Goal: Complete application form: Complete application form

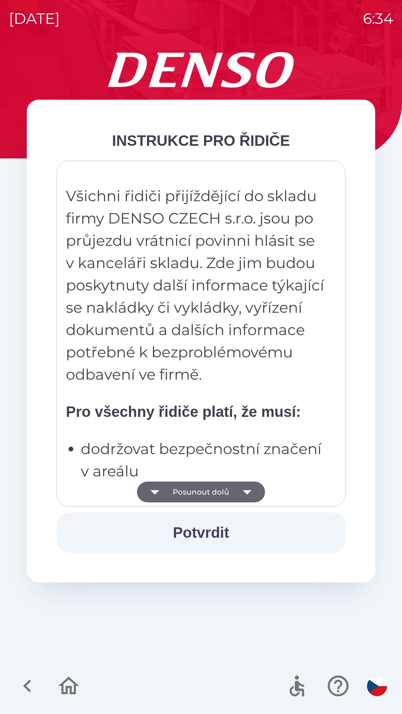
click at [243, 487] on icon "button" at bounding box center [246, 491] width 21 height 21
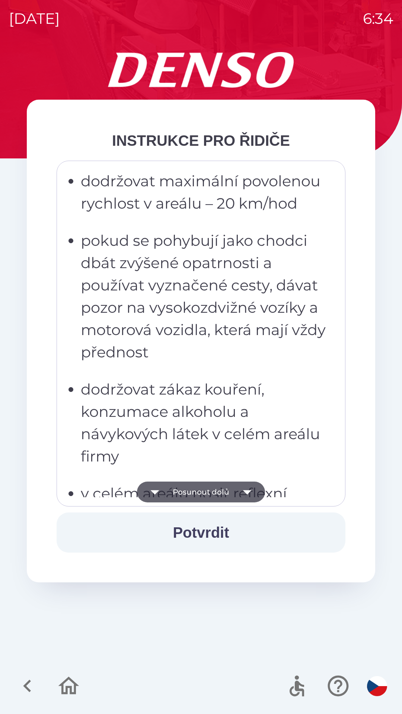
click at [249, 486] on icon "button" at bounding box center [246, 491] width 21 height 21
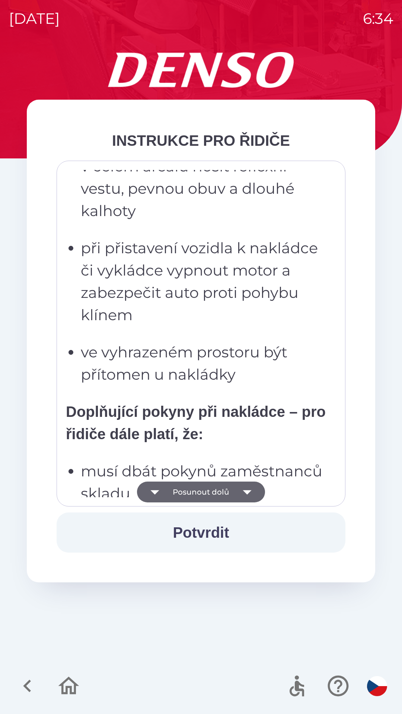
click at [247, 486] on icon "button" at bounding box center [246, 491] width 21 height 21
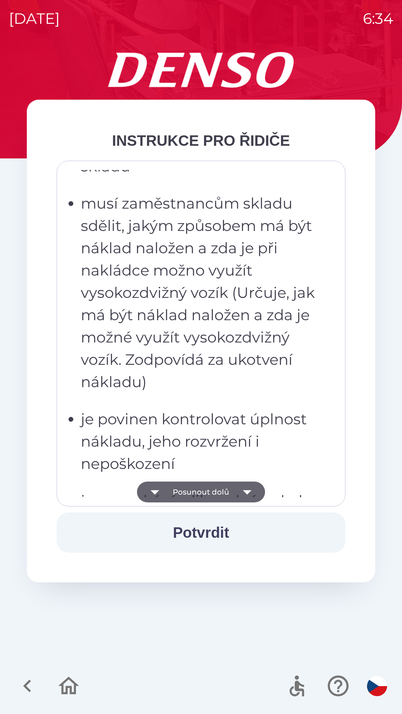
click at [244, 491] on icon "button" at bounding box center [246, 492] width 9 height 4
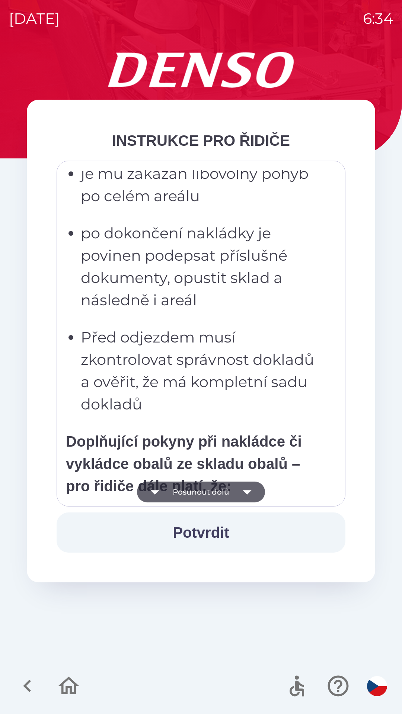
click at [240, 492] on icon "button" at bounding box center [246, 491] width 21 height 21
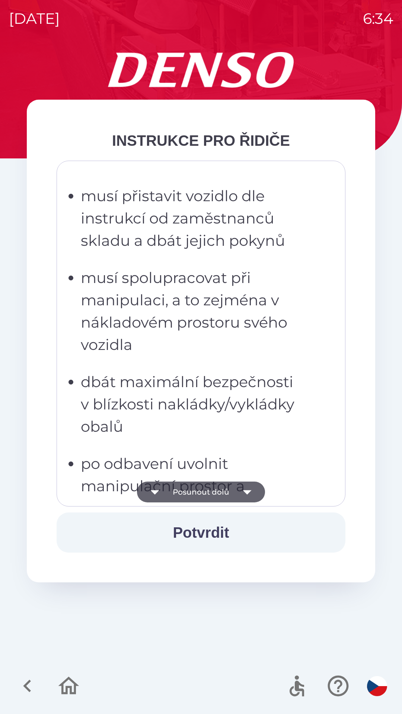
click at [241, 490] on icon "button" at bounding box center [246, 491] width 21 height 21
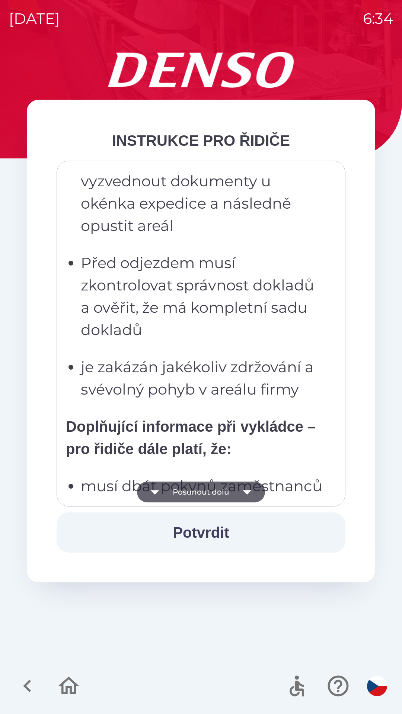
click at [239, 492] on icon "button" at bounding box center [246, 491] width 21 height 21
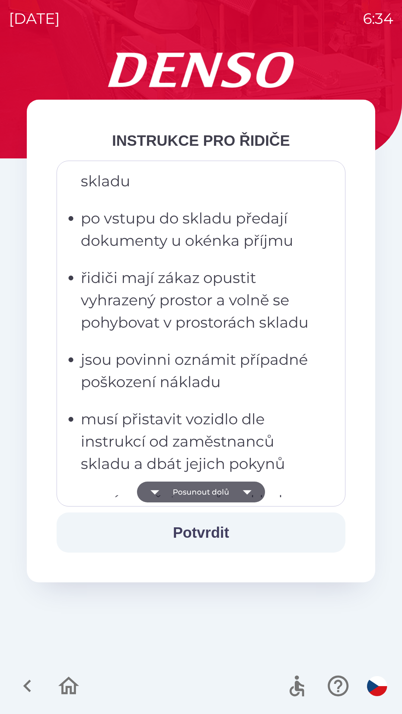
click at [238, 498] on icon "button" at bounding box center [246, 491] width 21 height 21
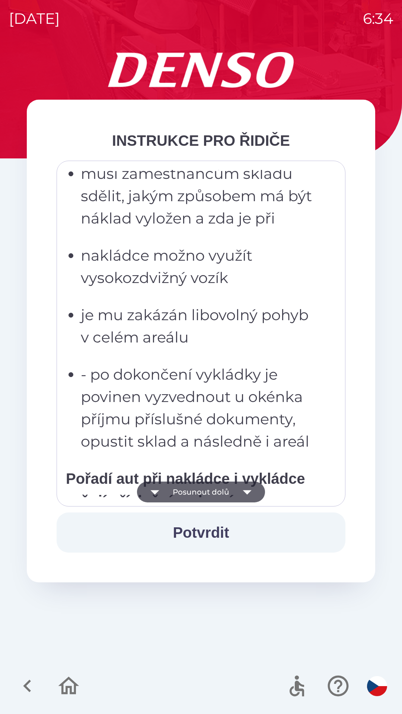
click at [245, 492] on icon "button" at bounding box center [246, 492] width 9 height 4
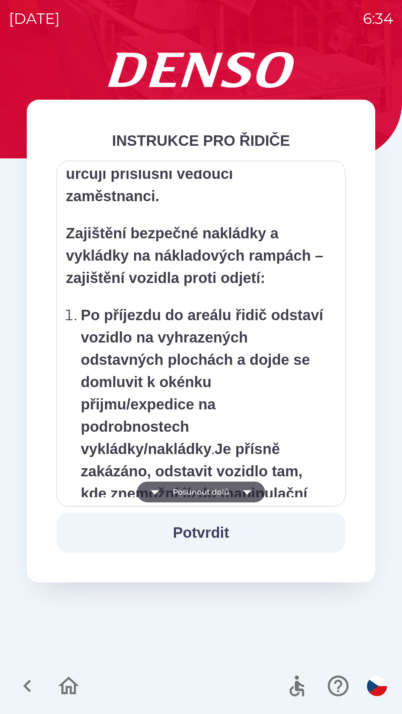
click at [250, 494] on icon "button" at bounding box center [246, 491] width 21 height 21
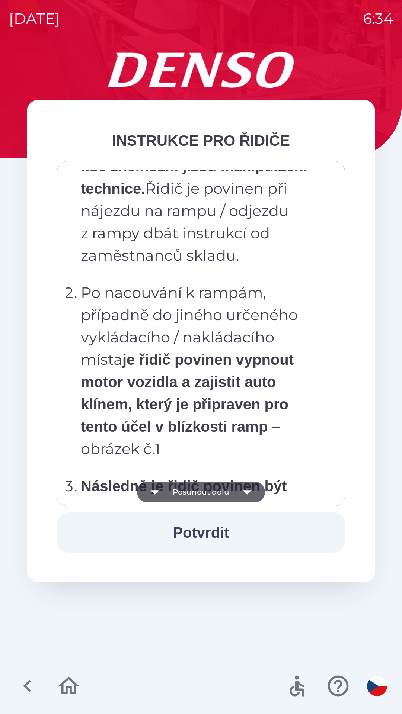
click at [248, 494] on icon "button" at bounding box center [246, 491] width 21 height 21
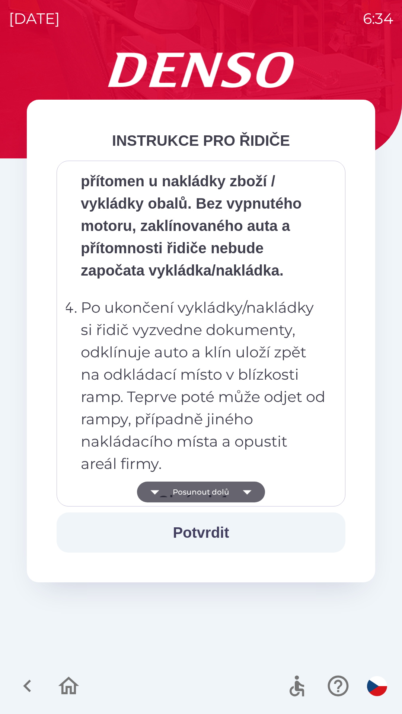
click at [249, 498] on icon "button" at bounding box center [246, 491] width 21 height 21
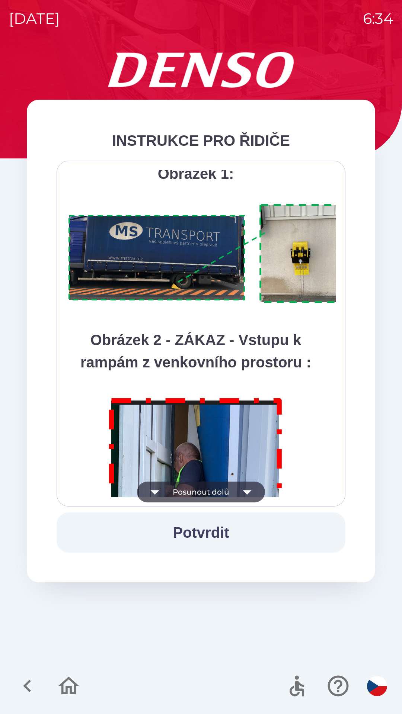
click at [245, 494] on icon "button" at bounding box center [246, 491] width 21 height 21
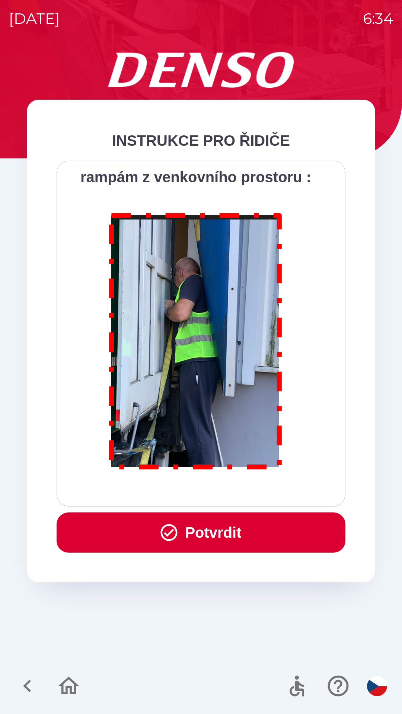
click at [245, 493] on div "Všichni řidiči přijíždějící do skladu firmy DENSO CZECH s.r.o. jsou po průjezdu…" at bounding box center [201, 333] width 270 height 327
click at [233, 531] on button "Potvrdit" at bounding box center [201, 532] width 289 height 40
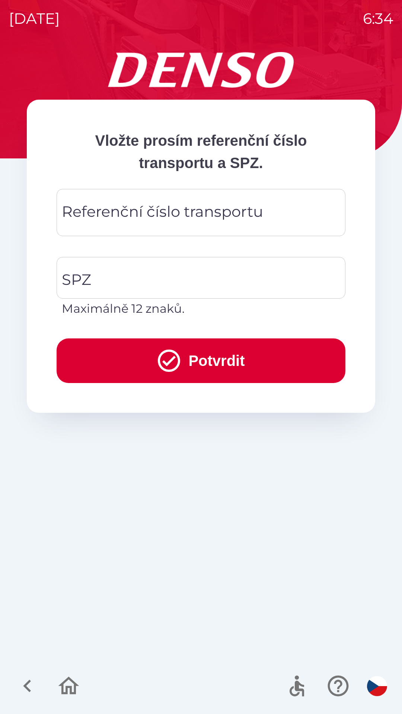
click at [189, 212] on div "Referenční číslo transportu Referenční číslo transportu" at bounding box center [201, 212] width 289 height 47
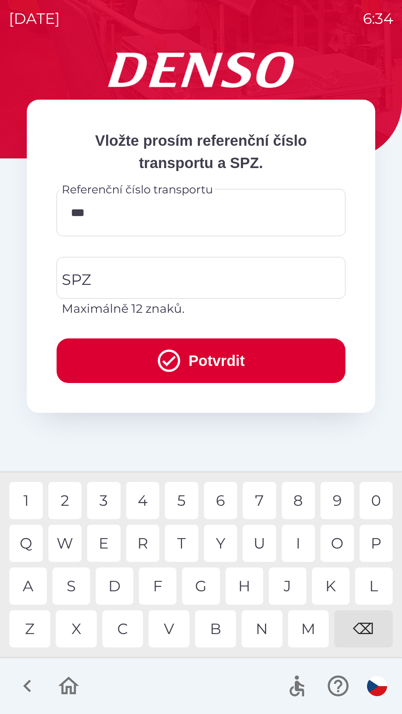
click at [304, 626] on div "M" at bounding box center [308, 628] width 41 height 37
click at [224, 502] on div "6" at bounding box center [220, 500] width 33 height 37
click at [183, 500] on div "5" at bounding box center [181, 500] width 33 height 37
click at [35, 494] on div "1" at bounding box center [25, 500] width 33 height 37
click at [151, 497] on div "4" at bounding box center [142, 500] width 33 height 37
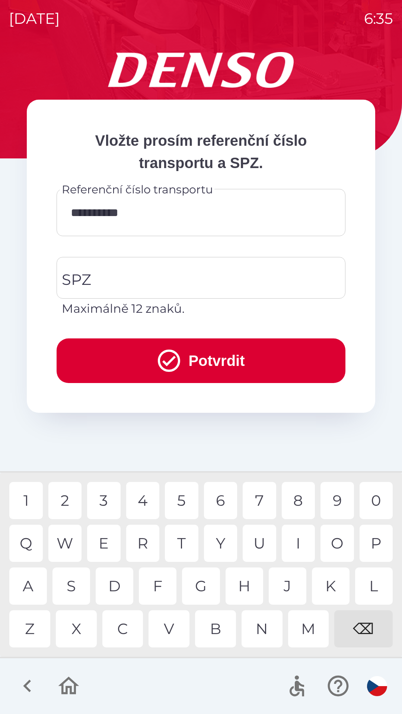
type input "**********"
click at [144, 278] on input "SPZ" at bounding box center [195, 277] width 271 height 35
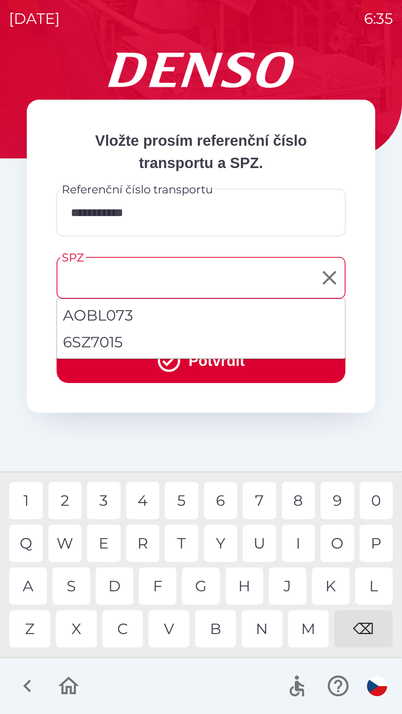
click at [105, 341] on li "6SZ7015" at bounding box center [201, 342] width 288 height 27
type input "*******"
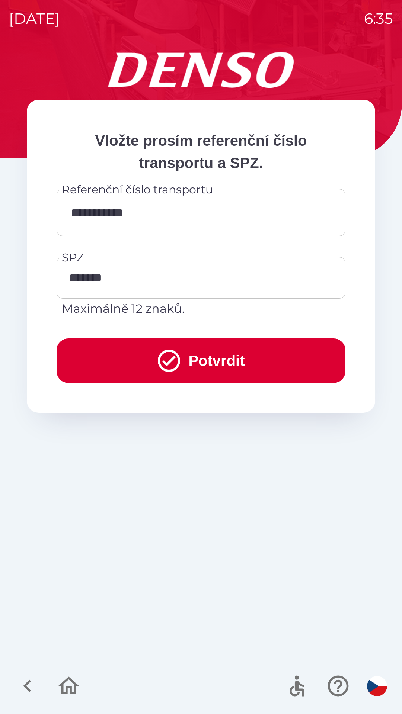
click at [238, 361] on button "Potvrdit" at bounding box center [201, 360] width 289 height 45
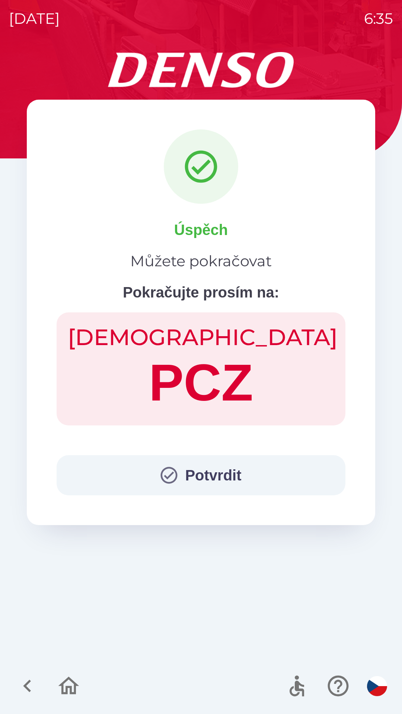
click at [203, 478] on button "Potvrdit" at bounding box center [201, 475] width 289 height 40
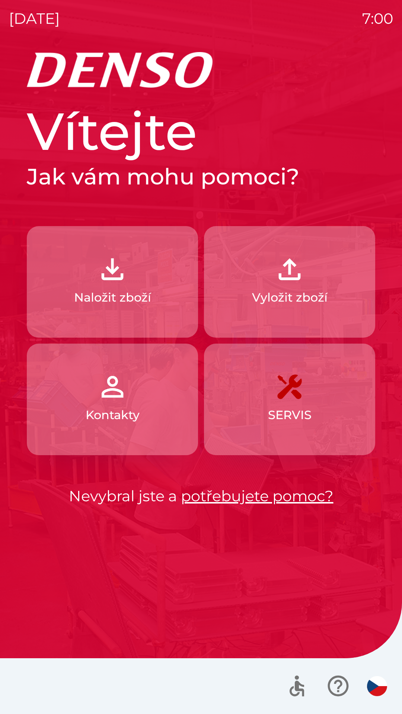
click at [69, 261] on button "Naložit zboží" at bounding box center [112, 282] width 171 height 112
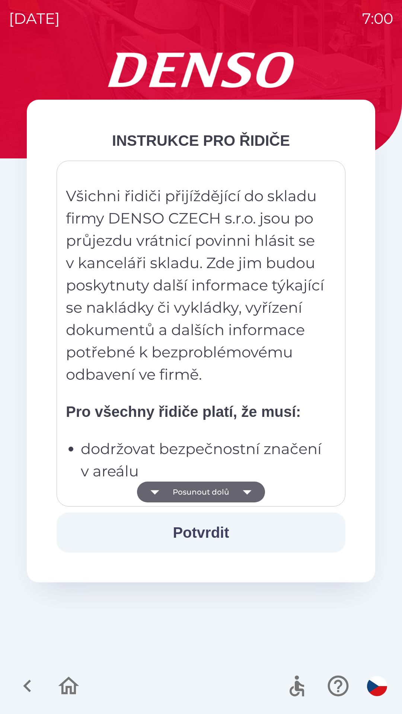
click at [223, 495] on button "Posunout dolů" at bounding box center [201, 491] width 128 height 21
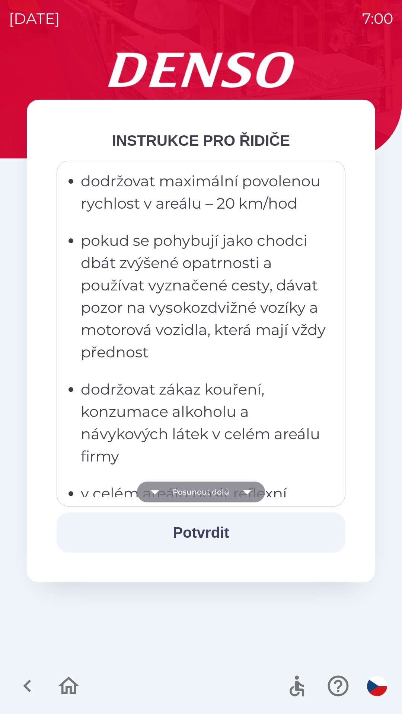
click at [224, 488] on button "Posunout dolů" at bounding box center [201, 491] width 128 height 21
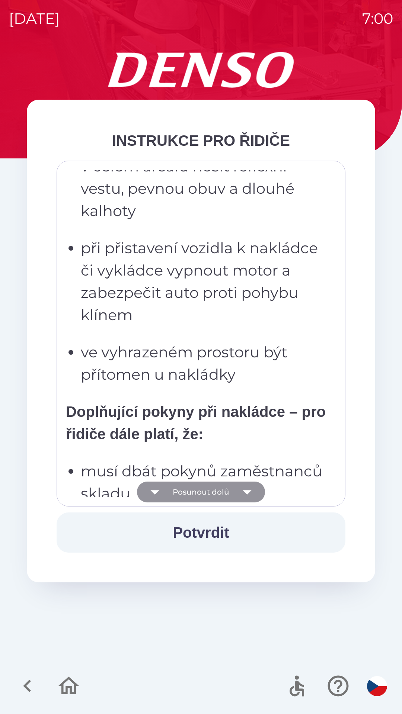
click at [220, 492] on button "Posunout dolů" at bounding box center [201, 491] width 128 height 21
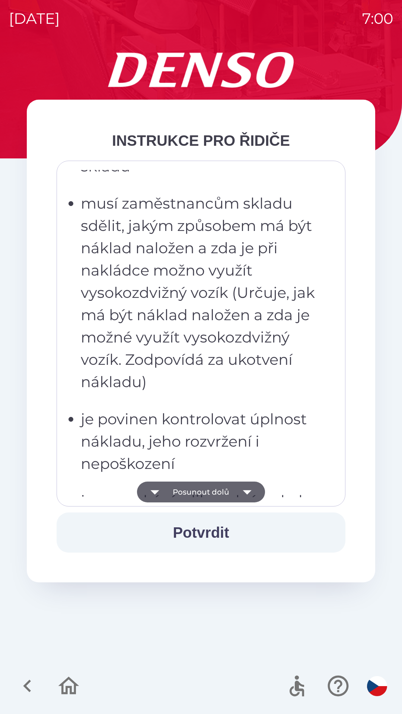
click at [225, 490] on button "Posunout dolů" at bounding box center [201, 491] width 128 height 21
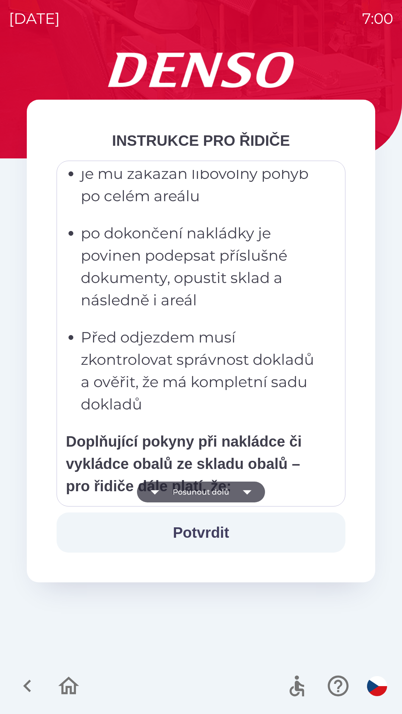
click at [227, 494] on button "Posunout dolů" at bounding box center [201, 491] width 128 height 21
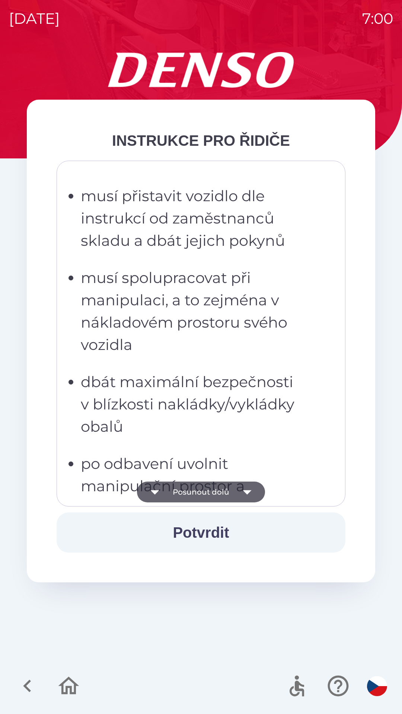
click at [227, 493] on button "Posunout dolů" at bounding box center [201, 491] width 128 height 21
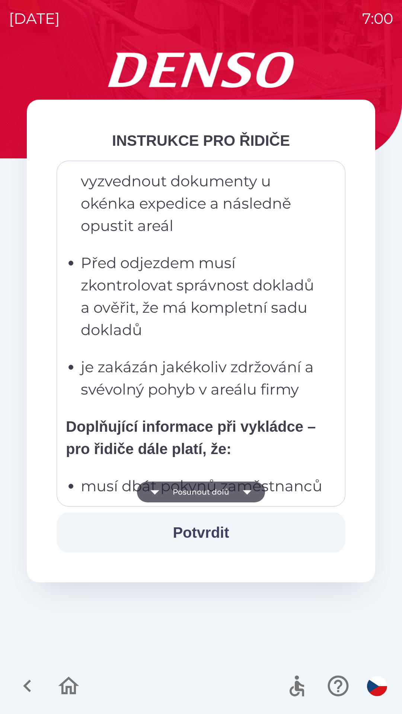
click at [227, 492] on button "Posunout dolů" at bounding box center [201, 491] width 128 height 21
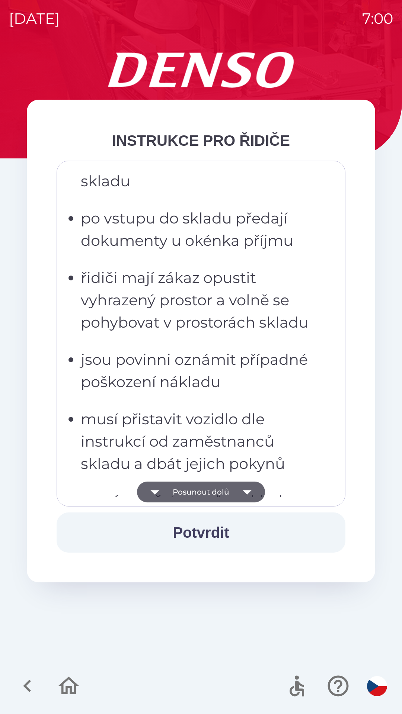
click at [227, 490] on button "Posunout dolů" at bounding box center [201, 491] width 128 height 21
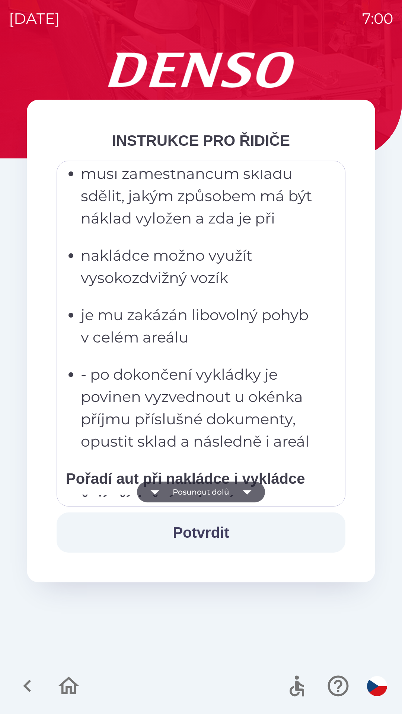
click at [226, 489] on button "Posunout dolů" at bounding box center [201, 491] width 128 height 21
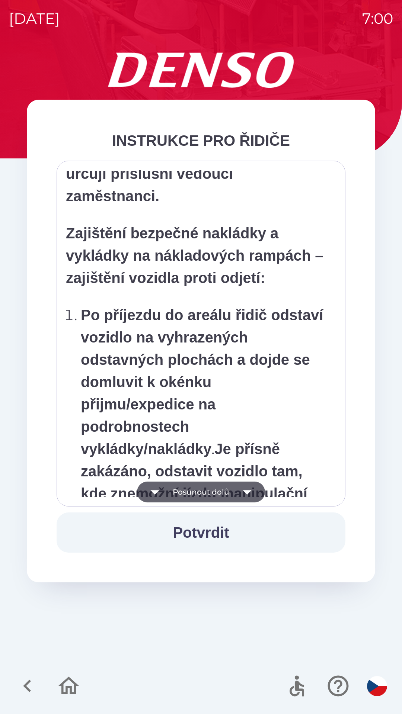
click at [227, 490] on button "Posunout dolů" at bounding box center [201, 491] width 128 height 21
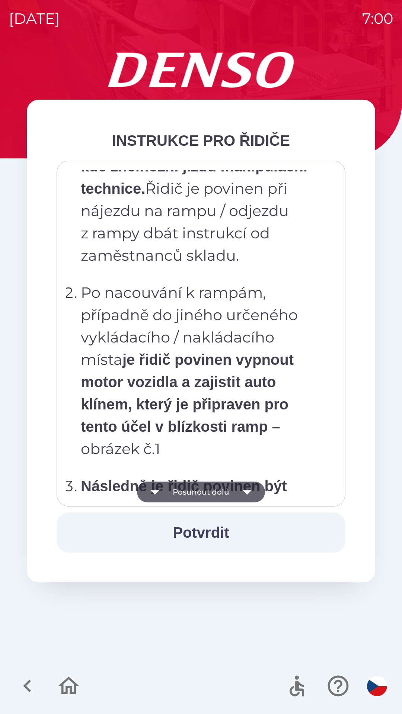
click at [230, 494] on button "Posunout dolů" at bounding box center [201, 491] width 128 height 21
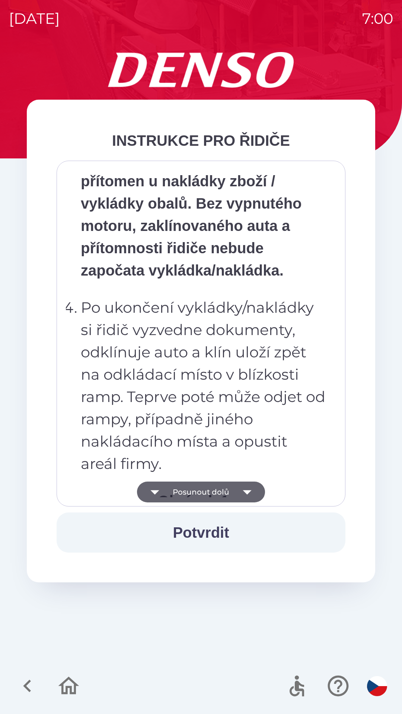
click at [231, 494] on button "Posunout dolů" at bounding box center [201, 491] width 128 height 21
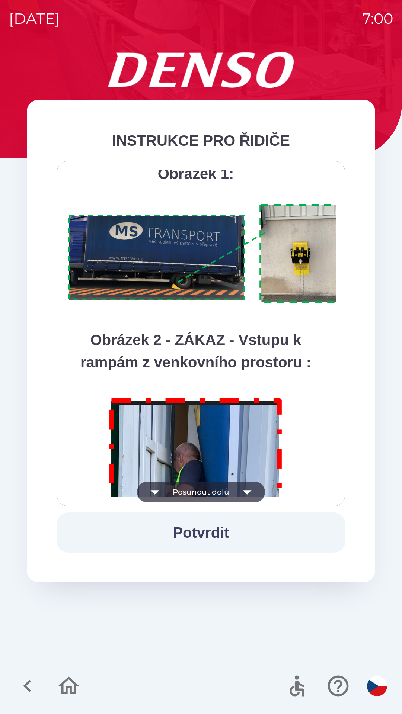
click at [232, 495] on button "Posunout dolů" at bounding box center [201, 491] width 128 height 21
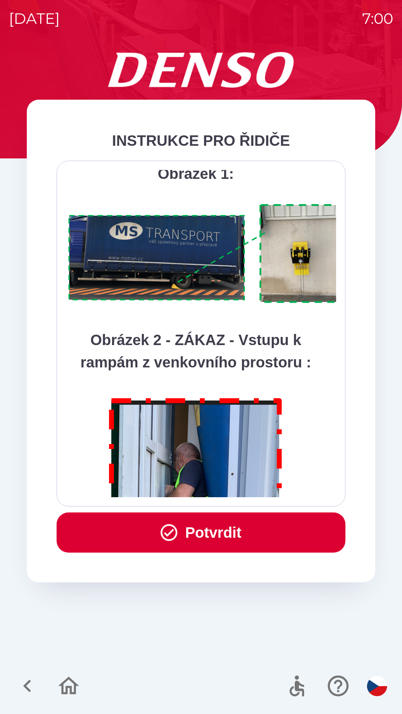
scroll to position [4178, 0]
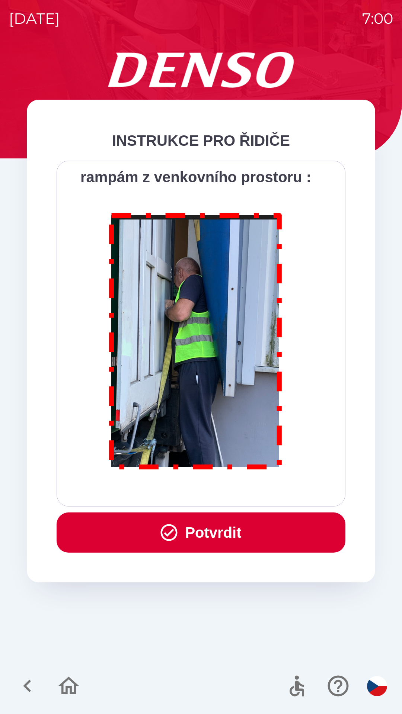
click at [231, 494] on div "Všichni řidiči přijíždějící do skladu firmy DENSO CZECH s.r.o. jsou po průjezdu…" at bounding box center [201, 333] width 270 height 327
click at [229, 493] on div "Všichni řidiči přijíždějící do skladu firmy DENSO CZECH s.r.o. jsou po průjezdu…" at bounding box center [201, 333] width 270 height 327
click at [245, 532] on button "Potvrdit" at bounding box center [201, 532] width 289 height 40
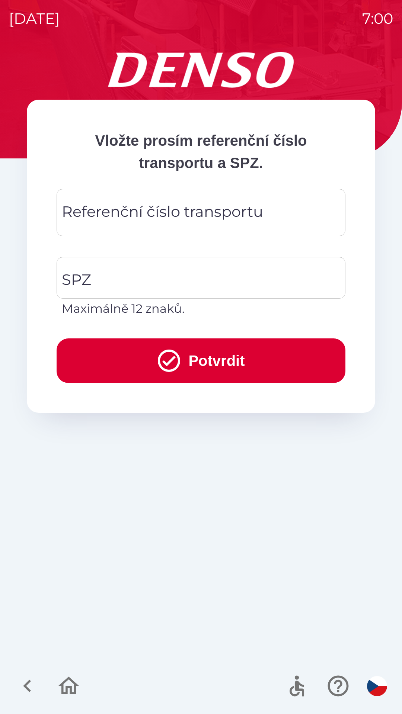
click at [177, 207] on div "Referenční číslo transportu Referenční číslo transportu" at bounding box center [201, 212] width 289 height 47
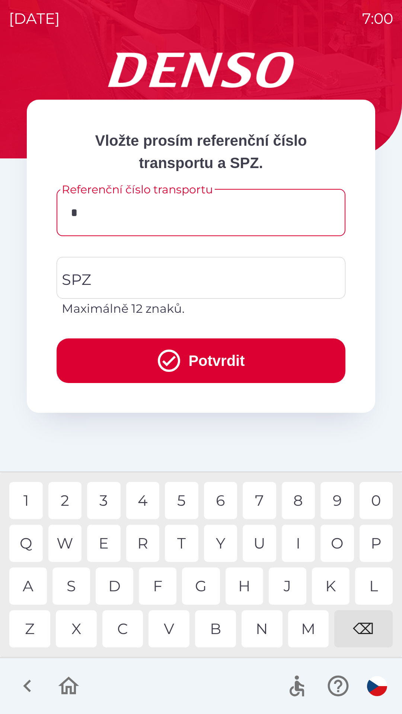
click at [259, 503] on div "7" at bounding box center [258, 500] width 33 height 37
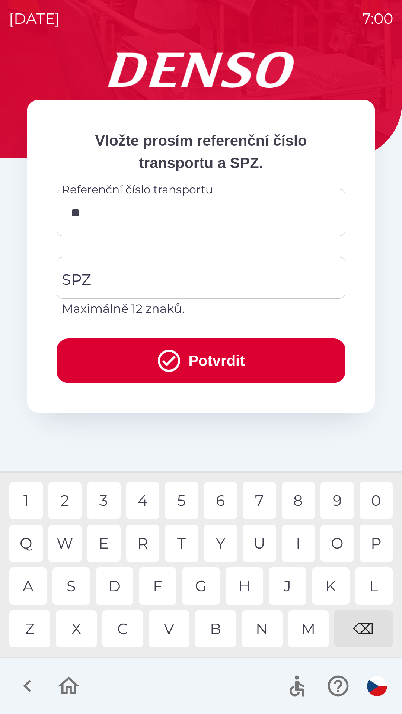
click at [331, 501] on div "9" at bounding box center [336, 500] width 33 height 37
click at [70, 544] on div "W" at bounding box center [64, 543] width 33 height 37
click at [105, 502] on div "3" at bounding box center [103, 500] width 33 height 37
type input "********"
click at [290, 501] on div "8" at bounding box center [297, 500] width 33 height 37
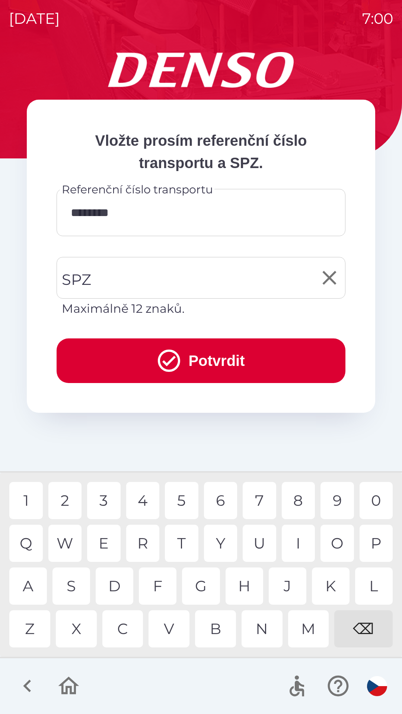
click at [116, 269] on input "SPZ" at bounding box center [195, 277] width 271 height 35
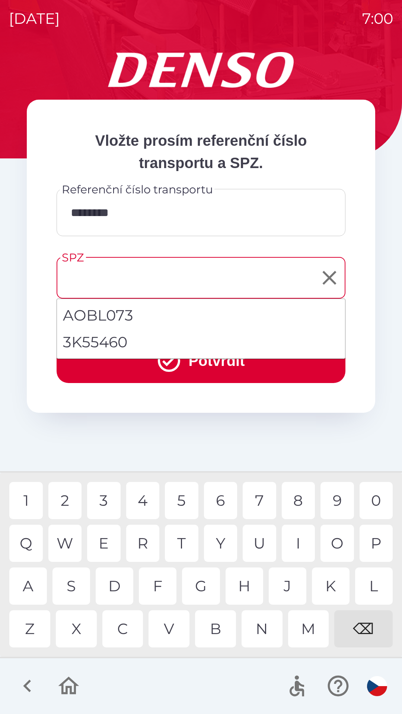
click at [107, 339] on li "3K55460" at bounding box center [201, 342] width 288 height 27
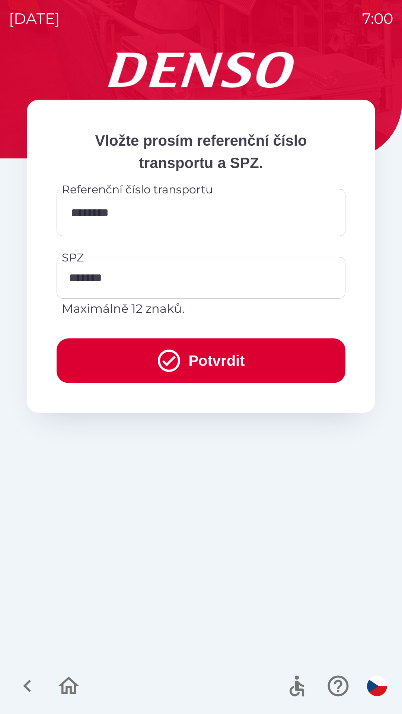
type input "*******"
click at [196, 370] on button "Potvrdit" at bounding box center [201, 360] width 289 height 45
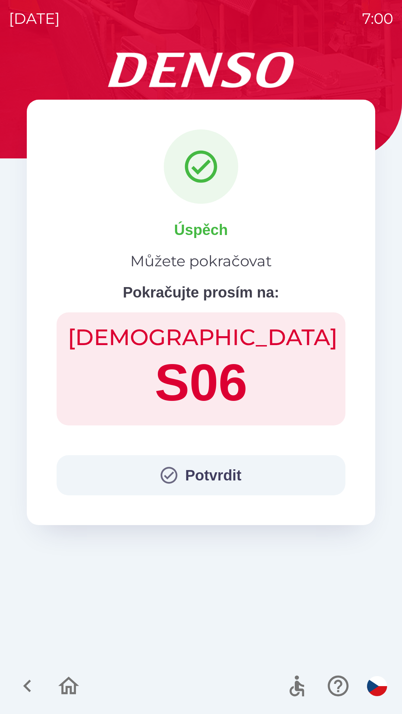
click at [226, 471] on button "Potvrdit" at bounding box center [201, 475] width 289 height 40
